Goal: Task Accomplishment & Management: Manage account settings

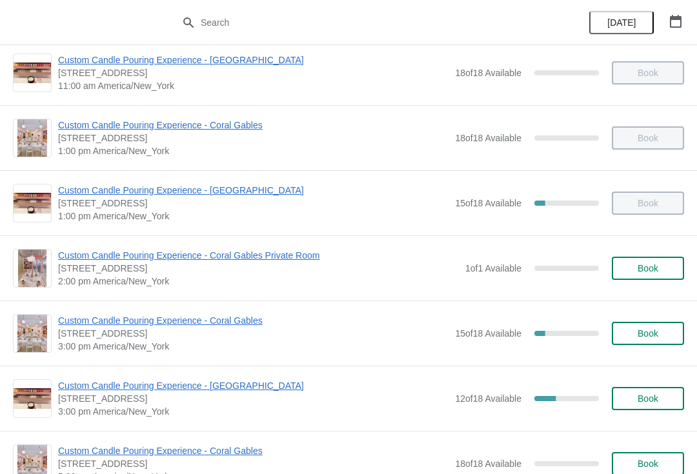
scroll to position [210, 0]
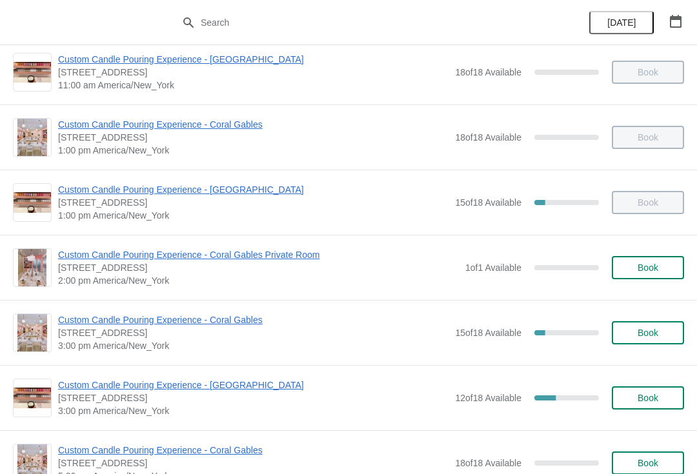
click at [85, 321] on span "Custom Candle Pouring Experience - Coral Gables" at bounding box center [253, 319] width 390 height 13
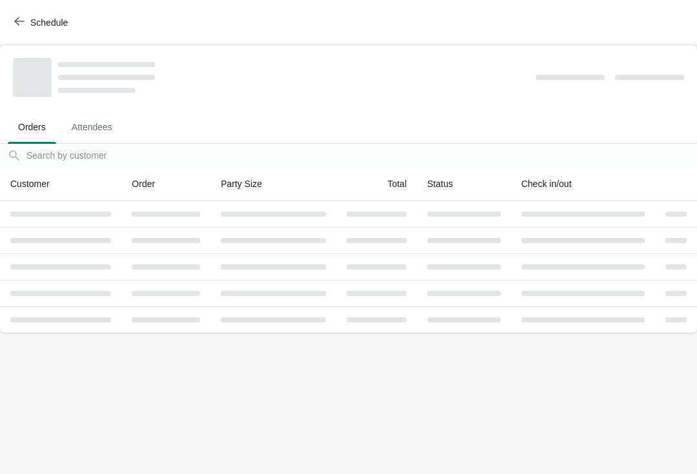
scroll to position [0, 0]
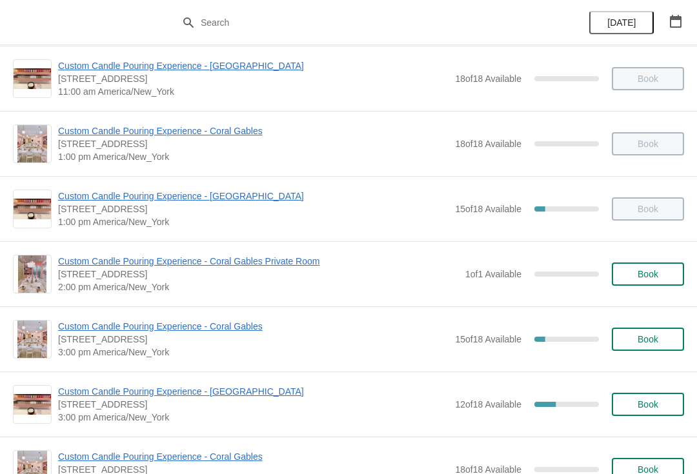
scroll to position [206, 0]
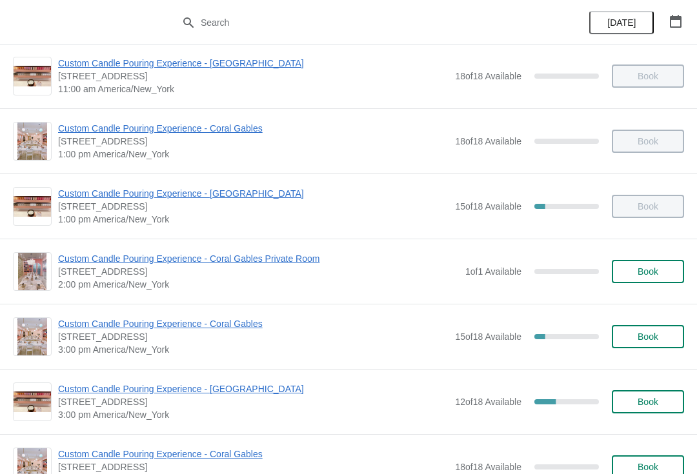
click at [72, 321] on span "Custom Candle Pouring Experience - Coral Gables" at bounding box center [253, 323] width 390 height 13
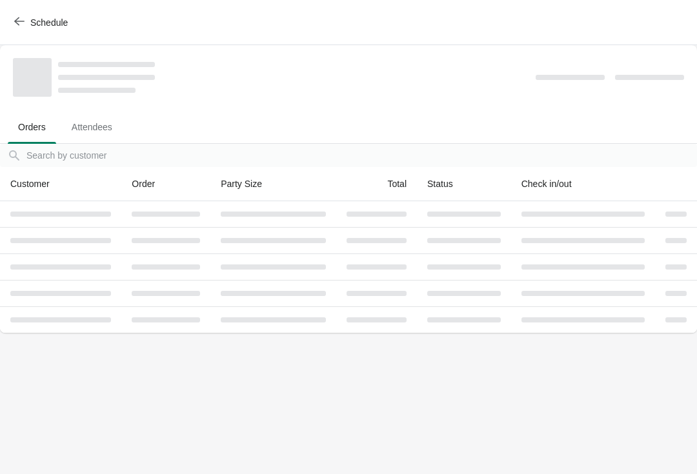
scroll to position [0, 0]
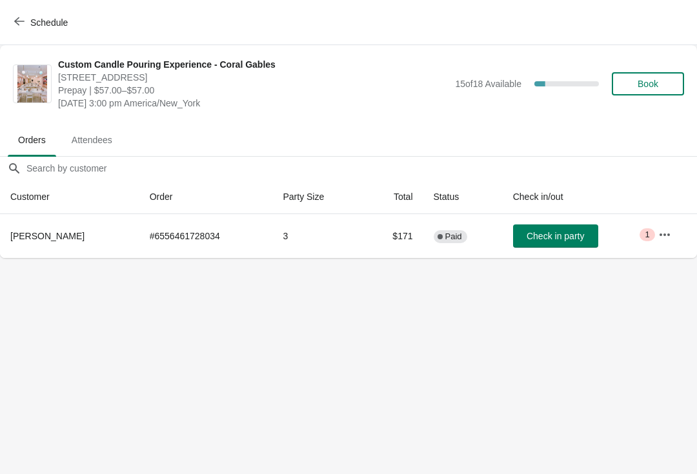
click at [664, 237] on icon "button" at bounding box center [664, 234] width 13 height 13
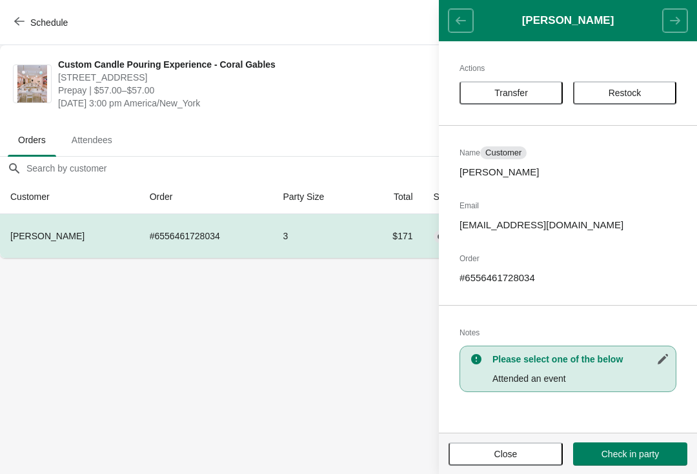
click at [539, 90] on span "Transfer" at bounding box center [511, 93] width 80 height 10
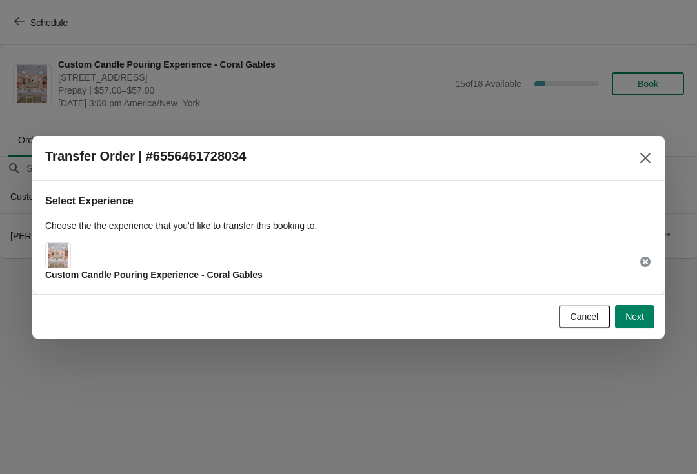
click at [638, 318] on span "Next" at bounding box center [634, 317] width 19 height 10
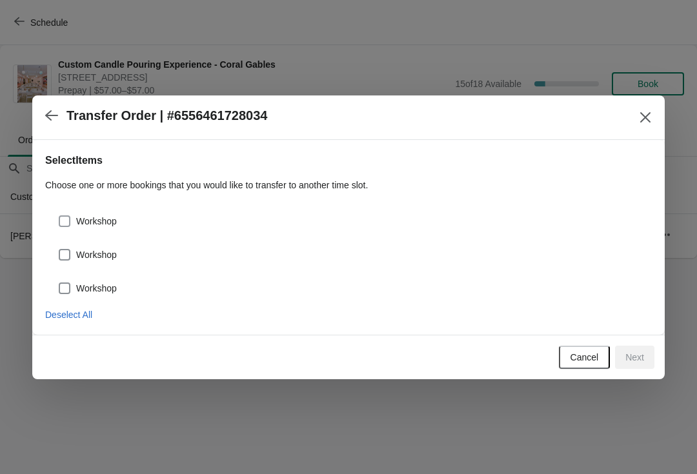
click at [63, 226] on span at bounding box center [65, 221] width 12 height 12
click at [59, 216] on input "Workshop" at bounding box center [59, 215] width 1 height 1
checkbox input "true"
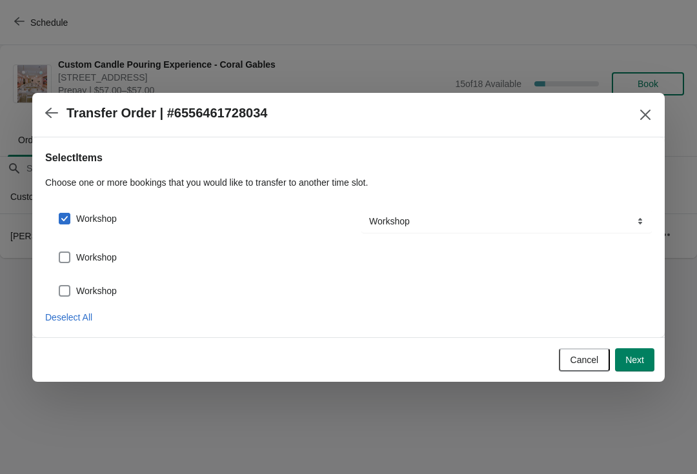
click at [64, 252] on span at bounding box center [65, 258] width 12 height 12
click at [59, 252] on input "Workshop" at bounding box center [59, 252] width 1 height 1
checkbox input "true"
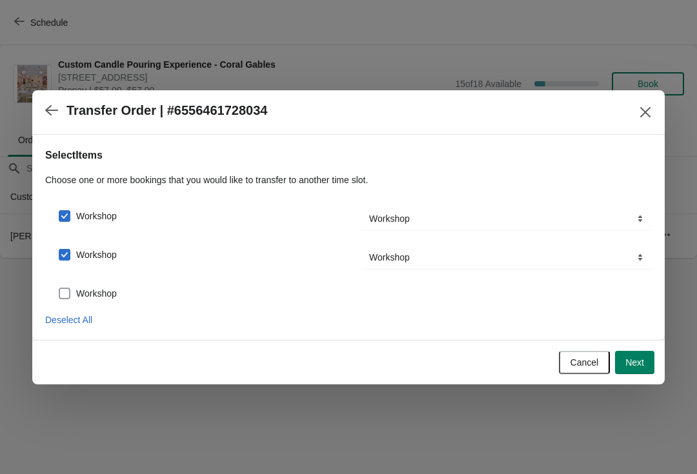
click at [66, 288] on span at bounding box center [65, 294] width 12 height 12
click at [59, 288] on input "Workshop" at bounding box center [59, 288] width 1 height 1
checkbox input "true"
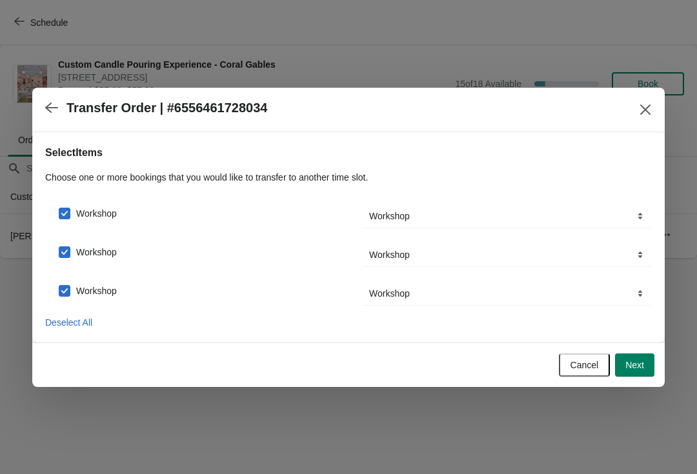
click at [638, 361] on span "Next" at bounding box center [634, 365] width 19 height 10
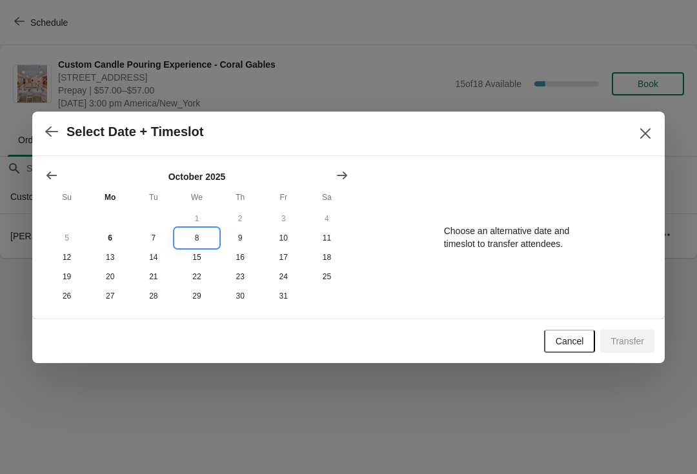
click at [200, 241] on button "8" at bounding box center [196, 237] width 43 height 19
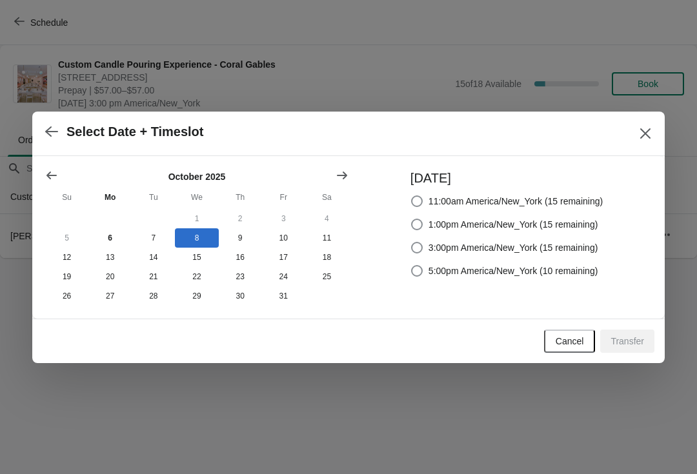
click at [533, 244] on span "3:00pm America/New_York (15 remaining)" at bounding box center [513, 247] width 170 height 13
click at [412, 243] on input "3:00pm America/New_York (15 remaining)" at bounding box center [411, 242] width 1 height 1
radio input "true"
click at [623, 341] on span "Transfer" at bounding box center [627, 341] width 34 height 10
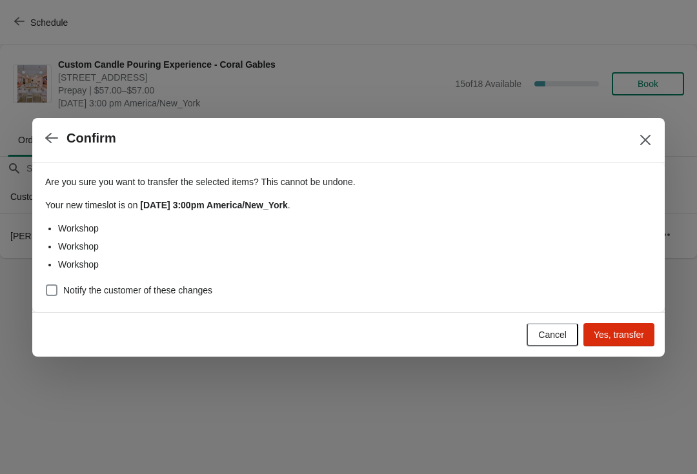
click at [57, 293] on span at bounding box center [52, 290] width 12 height 12
click at [46, 285] on input "Notify the customer of these changes" at bounding box center [46, 284] width 1 height 1
checkbox input "true"
click at [625, 343] on button "Yes, transfer" at bounding box center [618, 334] width 71 height 23
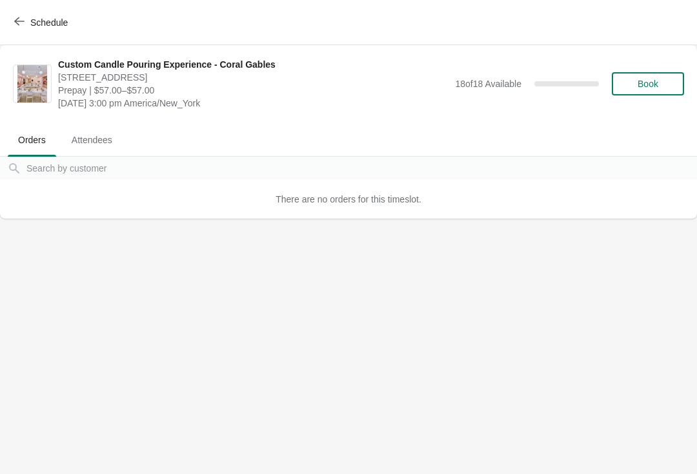
click at [32, 29] on button "Schedule" at bounding box center [42, 22] width 72 height 23
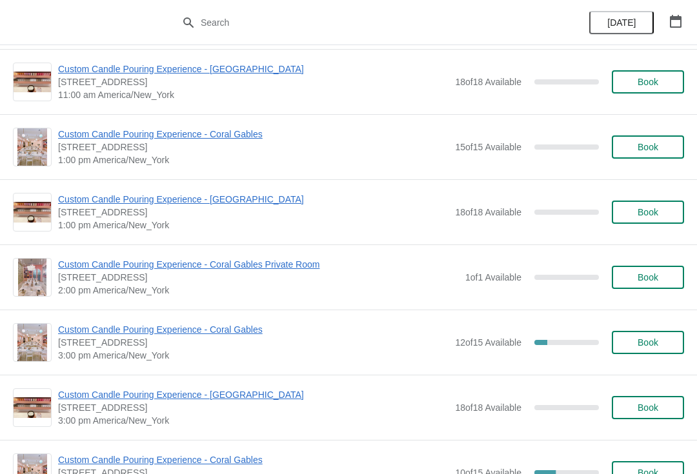
scroll to position [1138, 0]
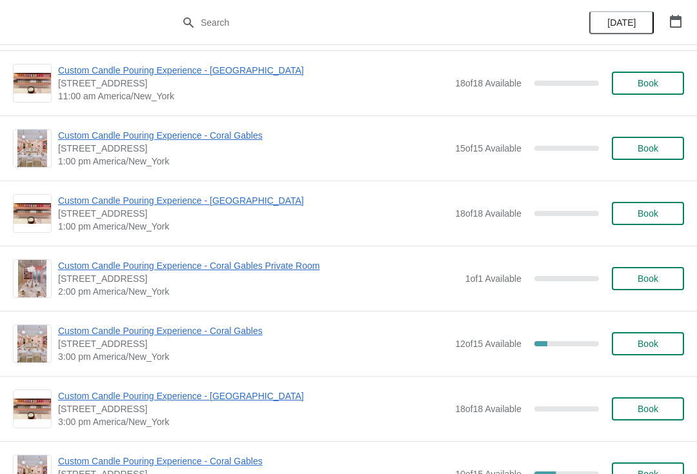
click at [232, 337] on span "Custom Candle Pouring Experience - Coral Gables" at bounding box center [253, 330] width 390 height 13
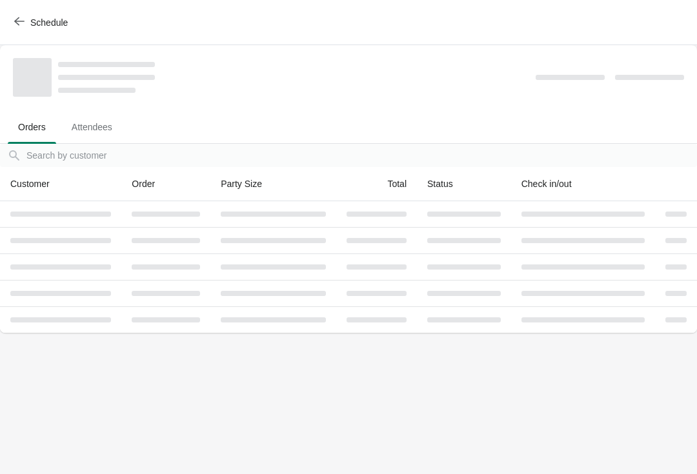
scroll to position [0, 0]
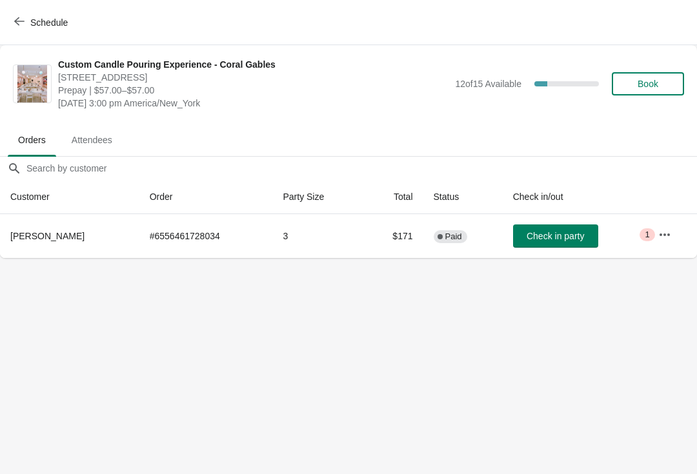
click at [99, 130] on span "Attendees" at bounding box center [91, 139] width 61 height 23
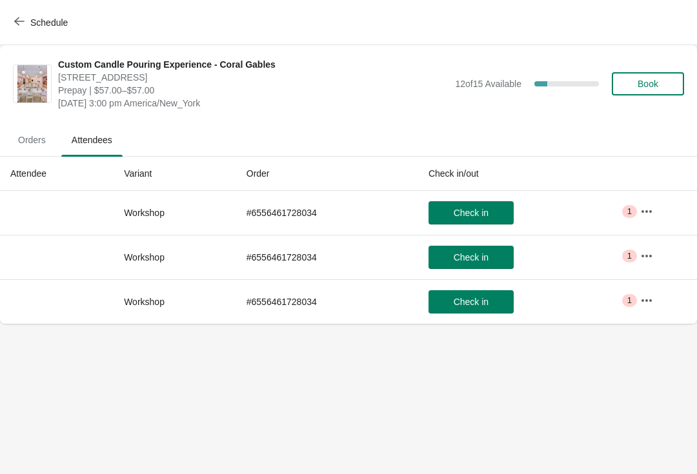
click at [34, 142] on span "Orders" at bounding box center [32, 139] width 48 height 23
